Goal: Task Accomplishment & Management: Manage account settings

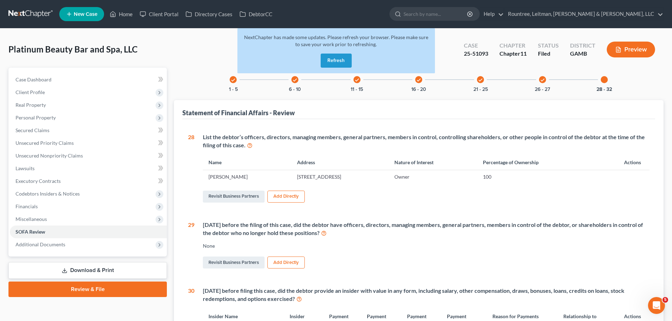
click at [26, 11] on link at bounding box center [30, 14] width 45 height 13
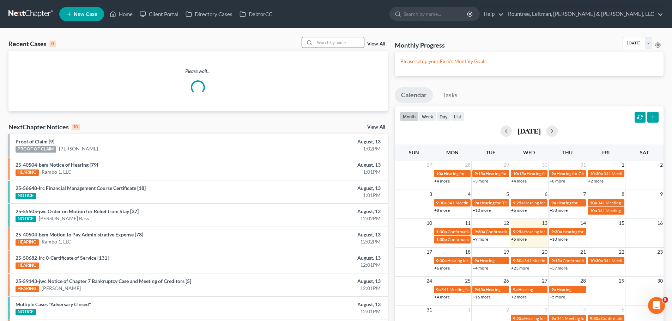
click at [331, 41] on input "search" at bounding box center [339, 42] width 49 height 10
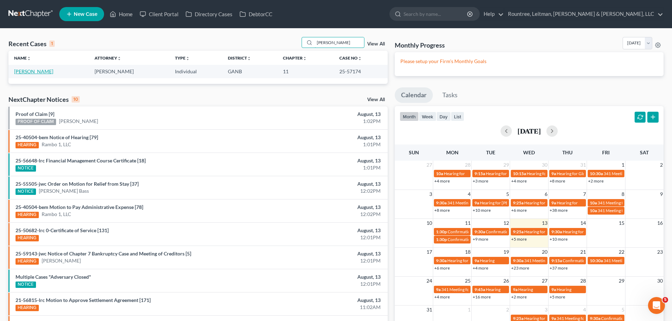
type input "[PERSON_NAME]"
click at [38, 69] on link "[PERSON_NAME]" at bounding box center [33, 71] width 39 height 6
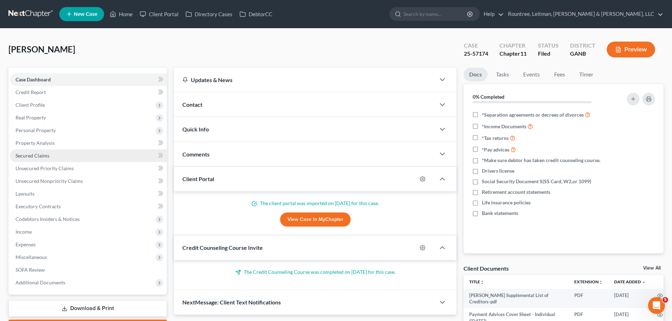
click at [44, 150] on link "Secured Claims" at bounding box center [88, 156] width 157 height 13
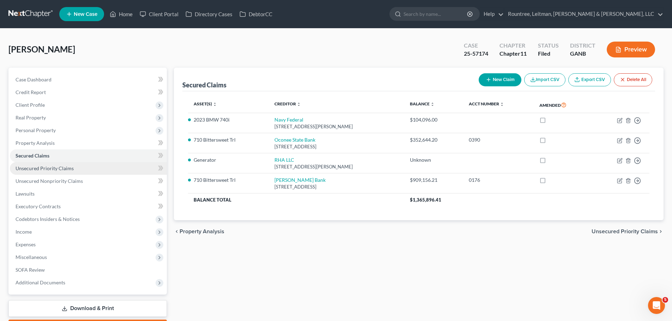
click at [31, 172] on link "Unsecured Priority Claims" at bounding box center [88, 168] width 157 height 13
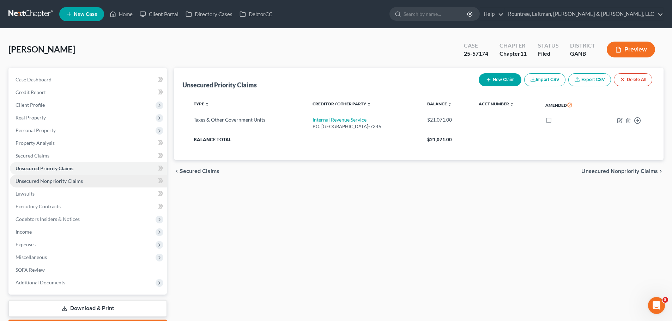
click at [34, 183] on span "Unsecured Nonpriority Claims" at bounding box center [49, 181] width 67 height 6
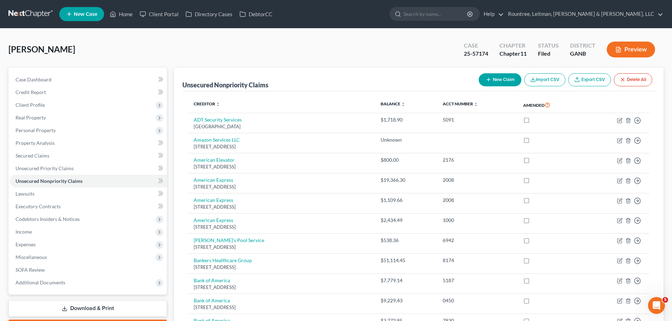
click at [231, 83] on div "Unsecured Nonpriority Claims" at bounding box center [225, 85] width 86 height 8
click at [322, 67] on div "[PERSON_NAME] Upgraded Case 25-57174 Chapter Chapter 11 Status Filed District G…" at bounding box center [335, 52] width 655 height 31
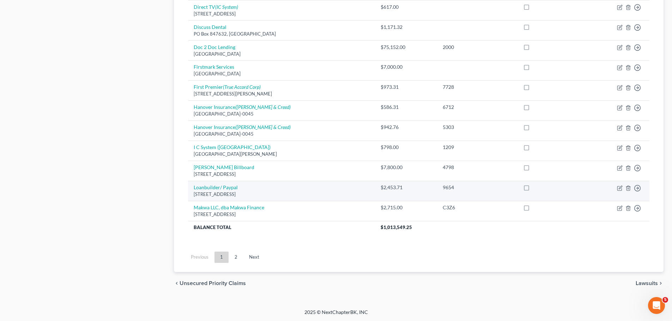
scroll to position [495, 0]
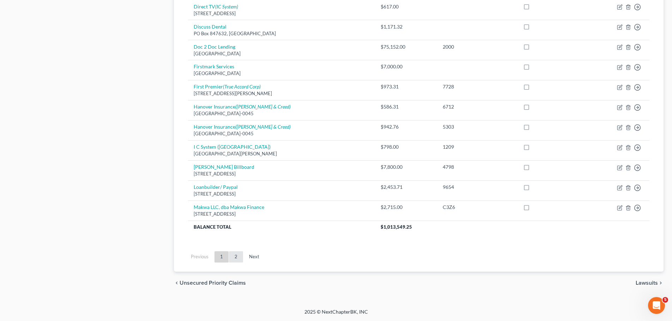
click at [231, 257] on link "2" at bounding box center [236, 257] width 14 height 11
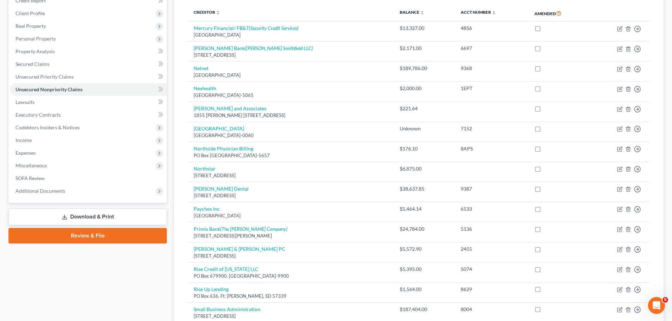
scroll to position [0, 0]
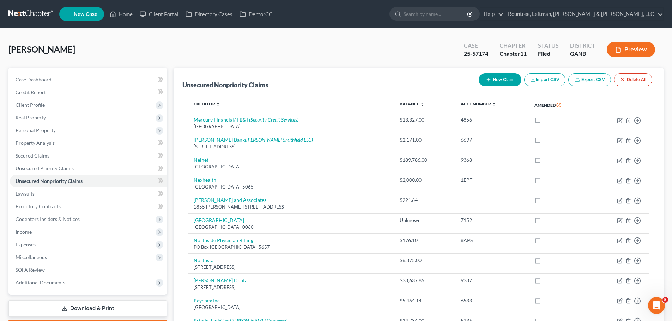
click at [198, 83] on div "Unsecured Nonpriority Claims" at bounding box center [225, 85] width 86 height 8
click at [311, 83] on div "Unsecured Nonpriority Claims New Claim Import CSV Export CSV Delete All" at bounding box center [418, 80] width 473 height 24
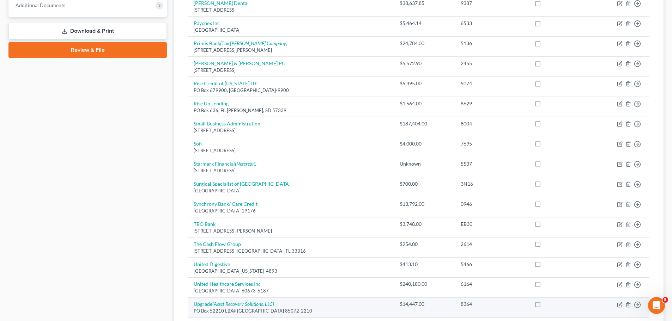
scroll to position [388, 0]
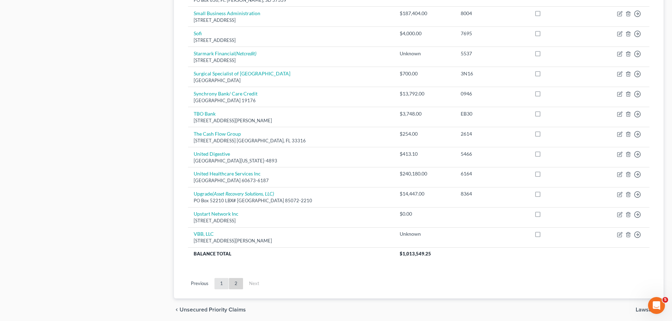
click at [224, 286] on link "1" at bounding box center [221, 283] width 14 height 11
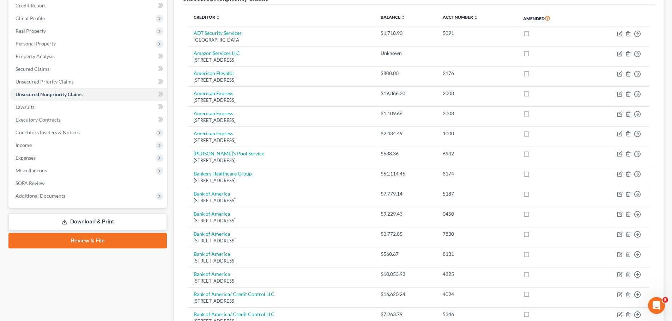
scroll to position [0, 0]
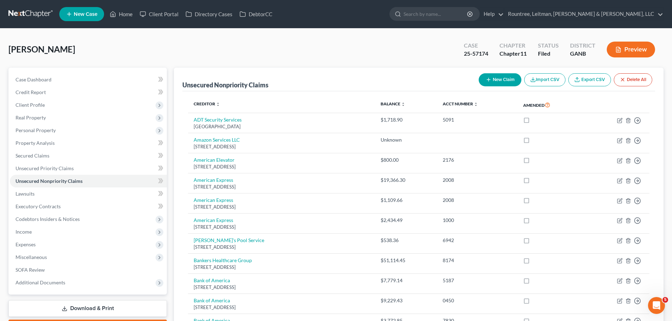
click at [220, 81] on div "Unsecured Nonpriority Claims" at bounding box center [225, 85] width 86 height 8
click at [253, 77] on div "Unsecured Nonpriority Claims New Claim Import CSV Export CSV Delete All" at bounding box center [418, 80] width 473 height 24
click at [253, 84] on div "Unsecured Nonpriority Claims" at bounding box center [225, 85] width 86 height 8
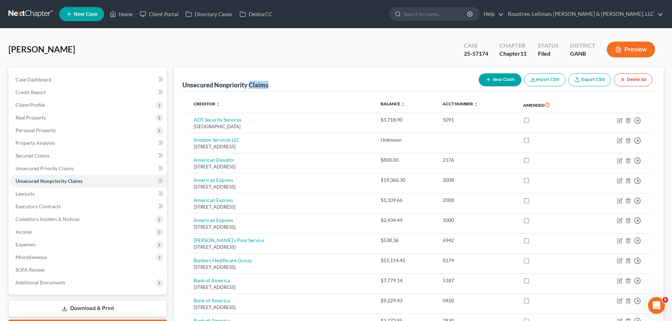
click at [253, 84] on div "Unsecured Nonpriority Claims" at bounding box center [225, 85] width 86 height 8
click at [240, 82] on div "Unsecured Nonpriority Claims" at bounding box center [225, 85] width 86 height 8
click at [267, 83] on div "Unsecured Nonpriority Claims" at bounding box center [225, 85] width 86 height 8
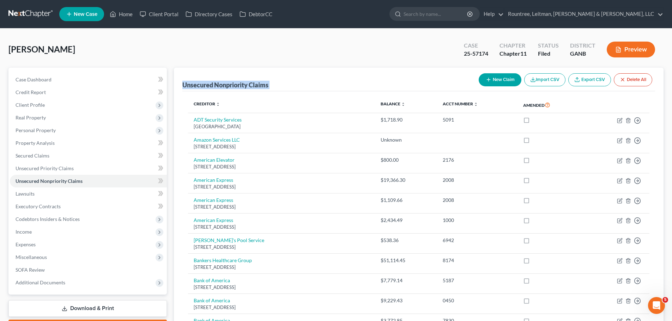
click at [267, 83] on div "Unsecured Nonpriority Claims" at bounding box center [225, 85] width 86 height 8
click at [290, 82] on div "Unsecured Nonpriority Claims New Claim Import CSV Export CSV Delete All" at bounding box center [418, 80] width 473 height 24
click at [62, 144] on link "Property Analysis" at bounding box center [88, 143] width 157 height 13
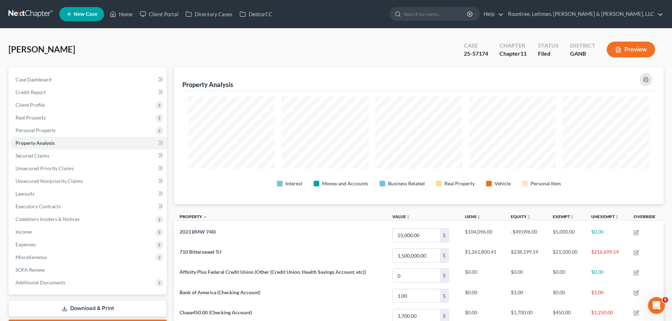
click at [191, 84] on div "Property Analysis" at bounding box center [207, 84] width 51 height 8
click at [263, 66] on div "[PERSON_NAME] Upgraded Case 25-57174 Chapter Chapter 11 Status Filed District G…" at bounding box center [335, 52] width 655 height 31
click at [24, 49] on span "[PERSON_NAME]" at bounding box center [41, 49] width 67 height 10
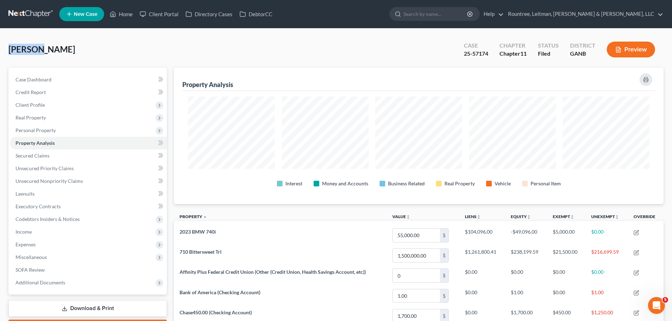
click at [24, 49] on span "[PERSON_NAME]" at bounding box center [41, 49] width 67 height 10
click at [85, 48] on div "[PERSON_NAME] Upgraded Case 25-57174 Chapter Chapter 11 Status Filed District G…" at bounding box center [335, 52] width 655 height 31
click at [104, 50] on div "[PERSON_NAME] Upgraded Case 25-57174 Chapter Chapter 11 Status Filed District G…" at bounding box center [335, 52] width 655 height 31
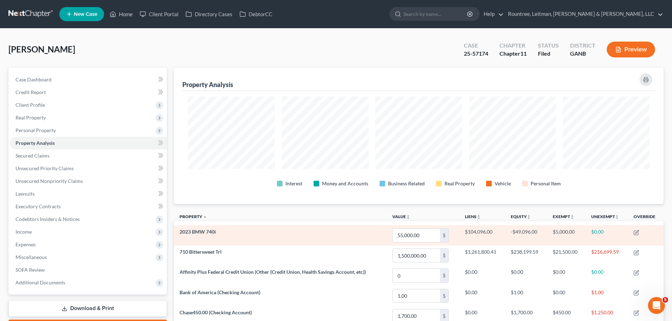
click at [195, 232] on span "2023 BMW 740i" at bounding box center [198, 232] width 36 height 6
click at [212, 229] on td "2023 BMW 740i" at bounding box center [280, 235] width 212 height 20
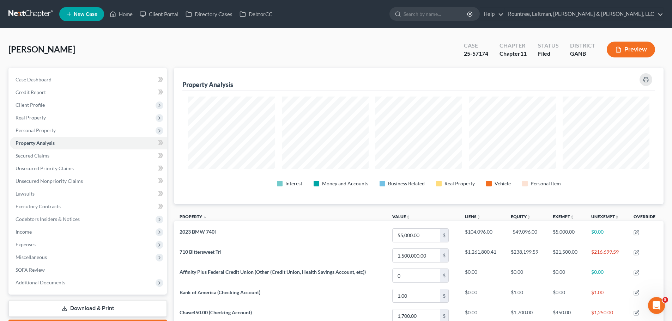
click at [15, 13] on link at bounding box center [30, 14] width 45 height 13
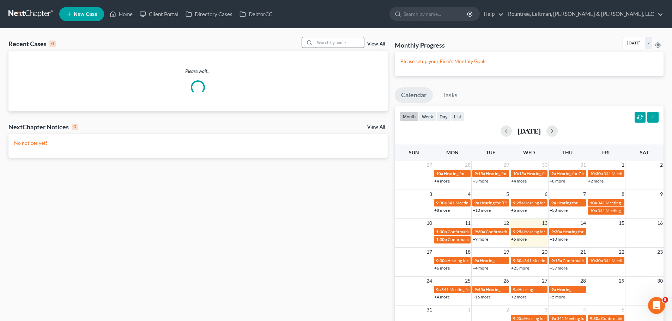
click at [320, 44] on input "search" at bounding box center [339, 42] width 49 height 10
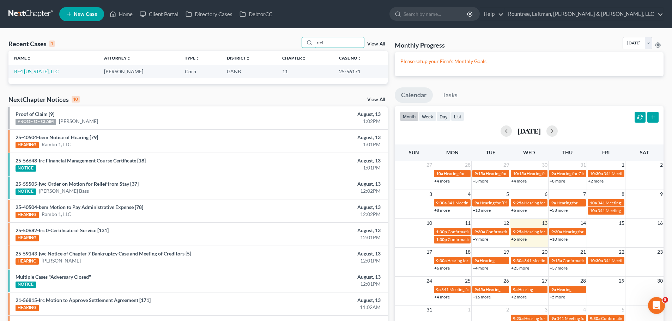
type input "re4"
click at [30, 75] on td "RE4 Georgia, LLC" at bounding box center [53, 71] width 90 height 13
click at [35, 71] on link "RE4 Georgia, LLC" at bounding box center [36, 71] width 45 height 6
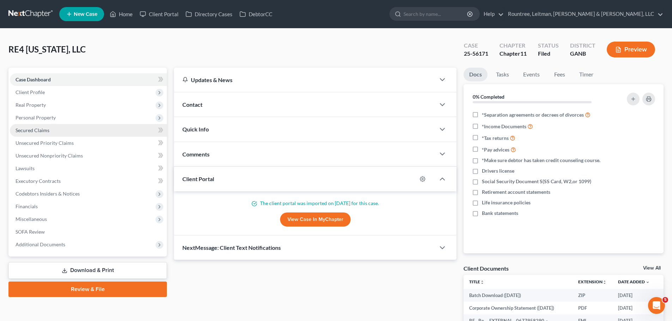
click at [58, 132] on link "Secured Claims" at bounding box center [88, 130] width 157 height 13
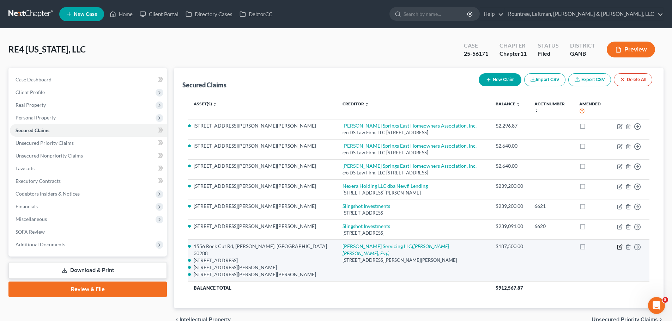
click at [619, 244] on icon "button" at bounding box center [620, 247] width 6 height 6
select select "10"
select select "0"
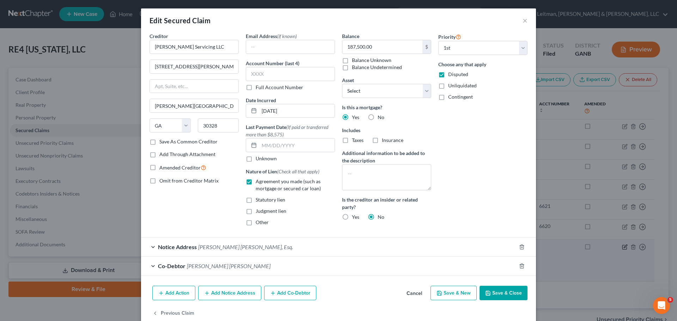
select select "2671357"
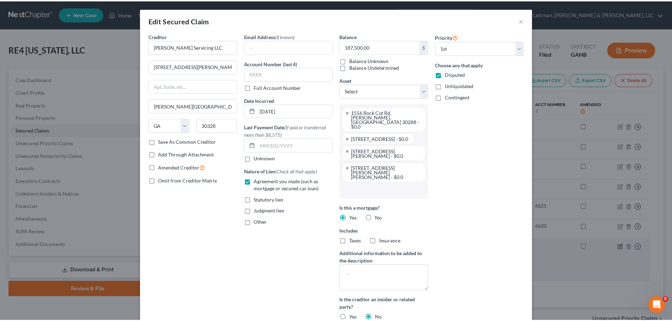
scroll to position [51, 0]
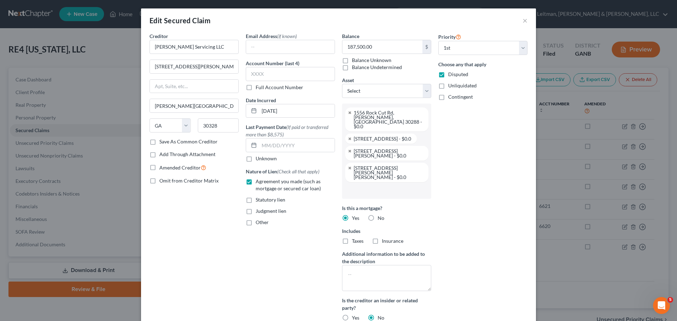
click at [520, 22] on div "Edit Secured Claim ×" at bounding box center [338, 20] width 395 height 24
click at [524, 19] on button "×" at bounding box center [525, 20] width 5 height 8
